Goal: Task Accomplishment & Management: Manage account settings

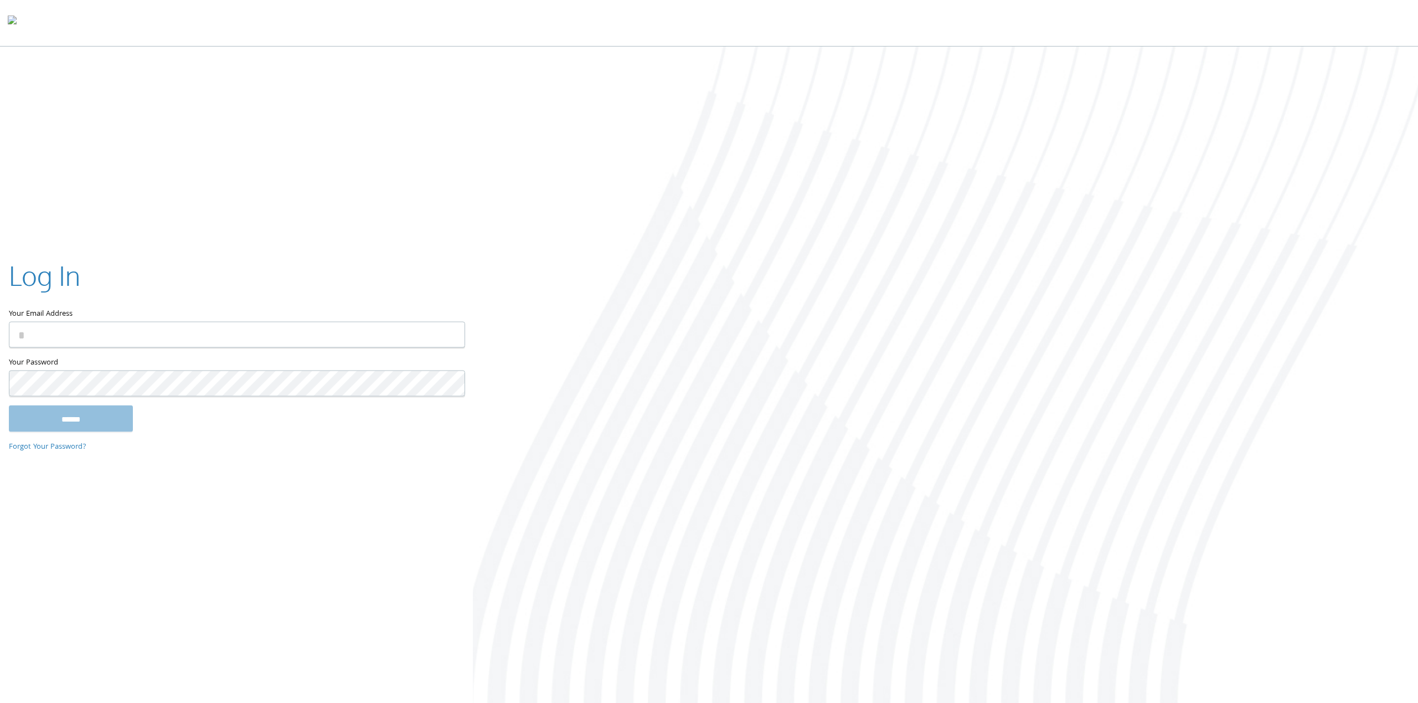
type input "**********"
click at [63, 411] on input "******" at bounding box center [71, 421] width 124 height 27
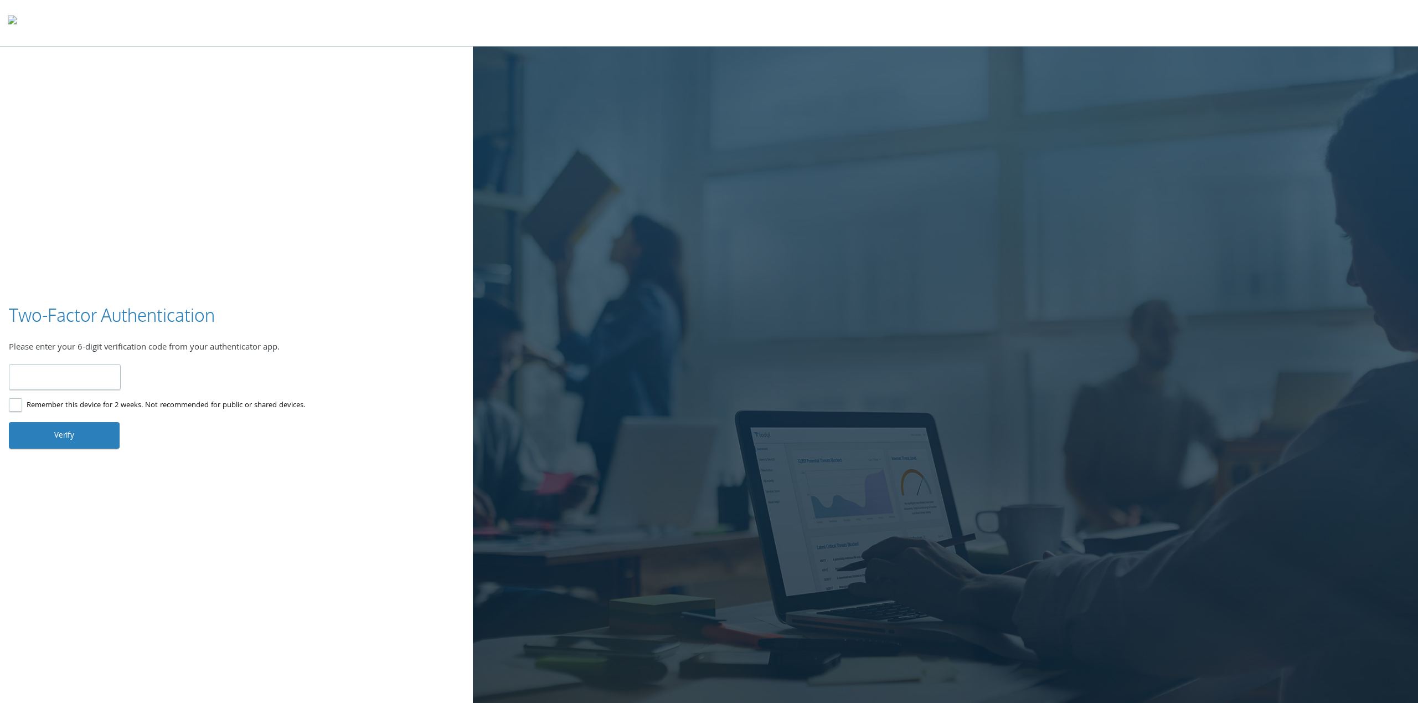
click at [96, 371] on input "number" at bounding box center [65, 377] width 112 height 26
type input "******"
